Goal: Navigation & Orientation: Find specific page/section

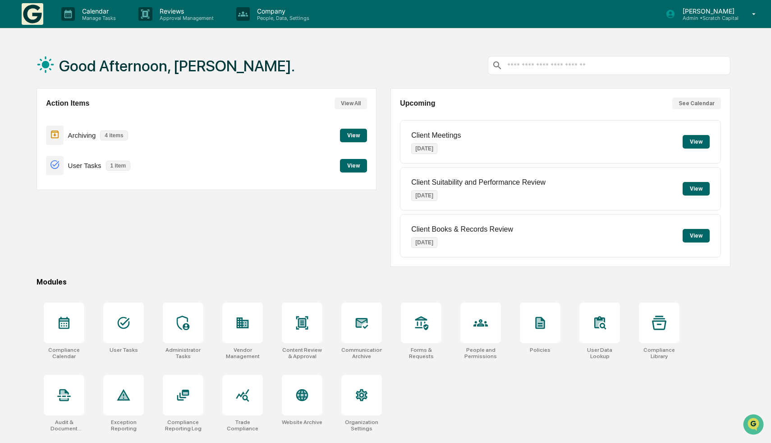
click at [366, 159] on button "View" at bounding box center [353, 166] width 27 height 14
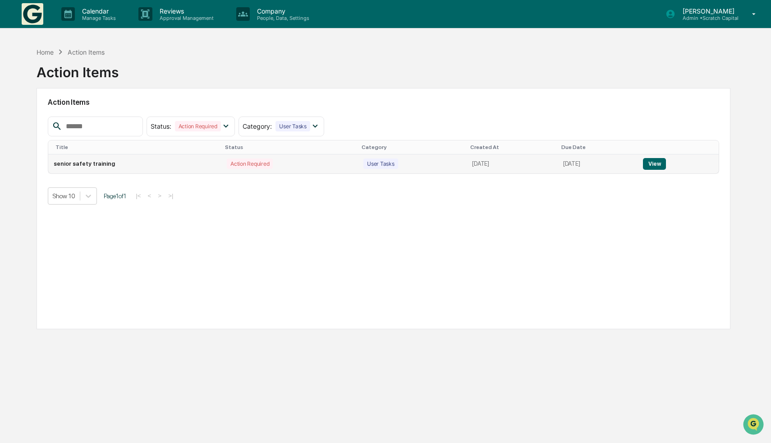
click at [666, 165] on button "View" at bounding box center [654, 164] width 23 height 12
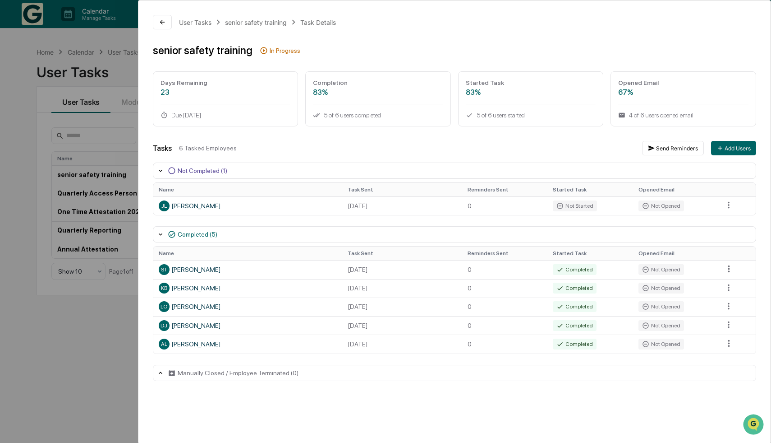
click at [107, 350] on div "User Tasks senior safety training Task Details senior safety training In Progre…" at bounding box center [385, 221] width 771 height 443
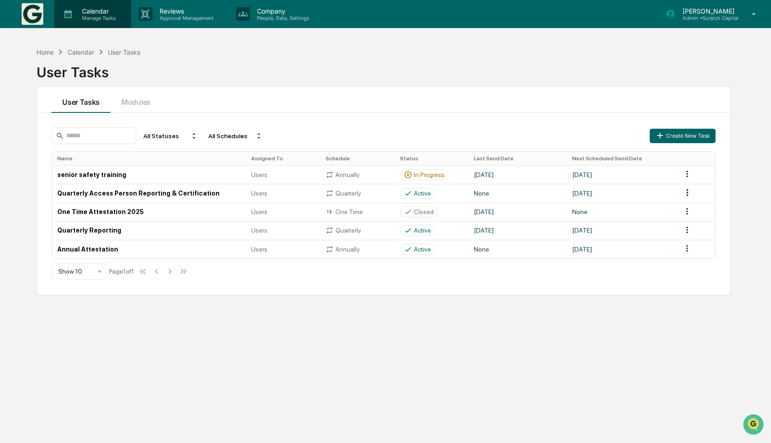
click at [93, 15] on p "Manage Tasks" at bounding box center [98, 18] width 46 height 6
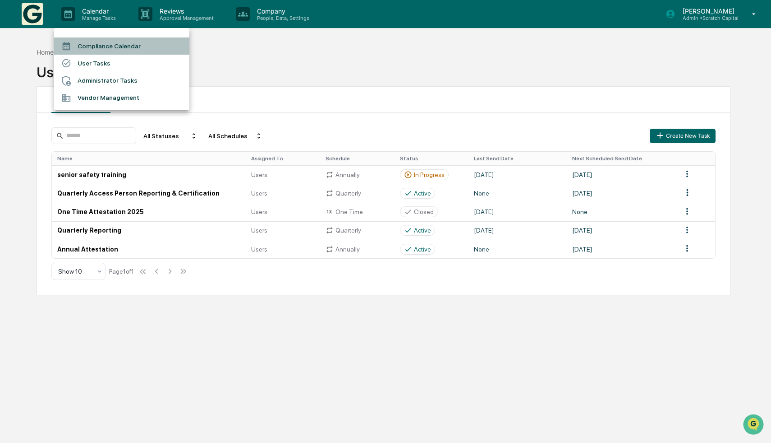
click at [138, 51] on li "Compliance Calendar" at bounding box center [121, 45] width 135 height 17
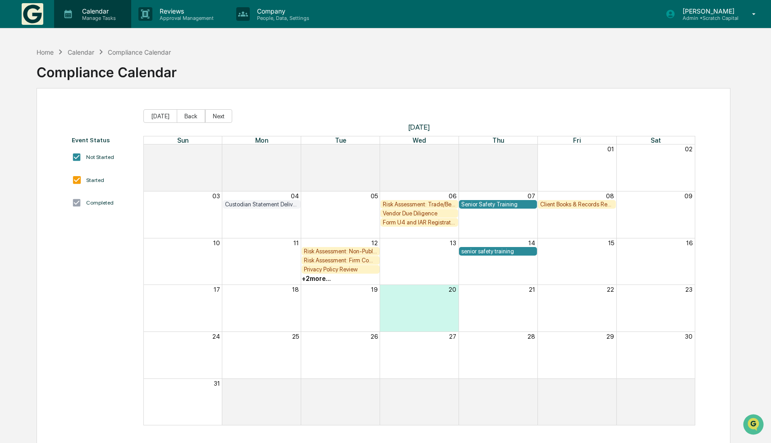
click at [106, 5] on div "Calendar Manage Tasks" at bounding box center [92, 14] width 77 height 28
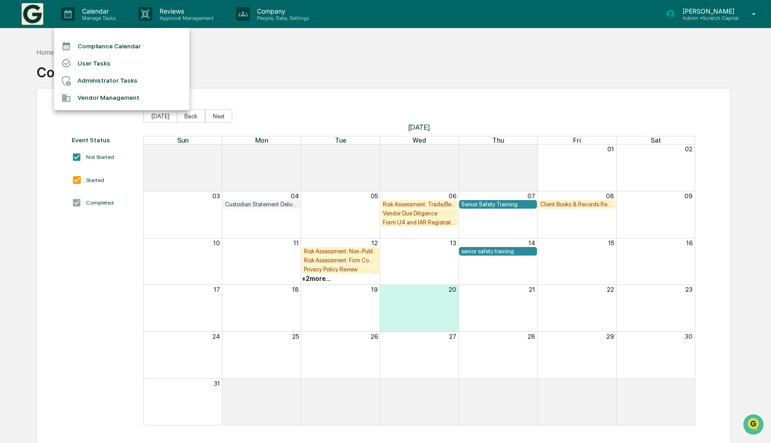
click at [174, 14] on div at bounding box center [385, 221] width 771 height 443
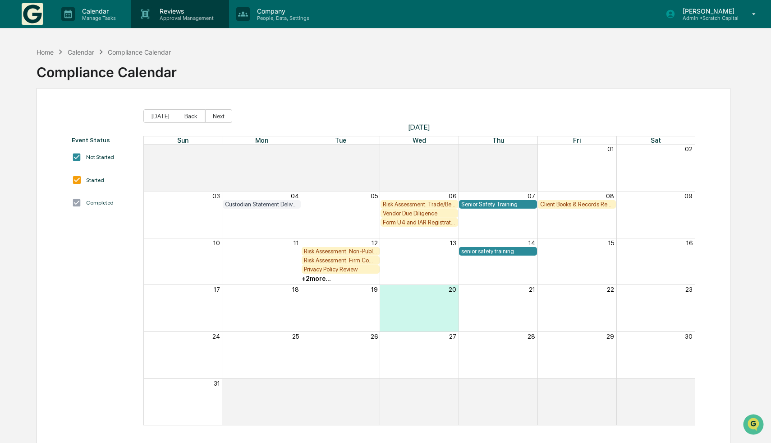
click at [181, 15] on p "Approval Management" at bounding box center [185, 18] width 66 height 6
